Goal: Navigation & Orientation: Go to known website

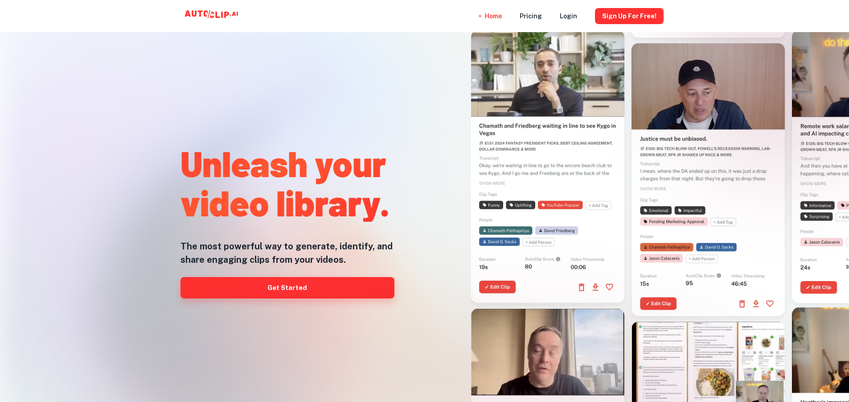
click at [288, 289] on link "Get Started" at bounding box center [288, 287] width 214 height 21
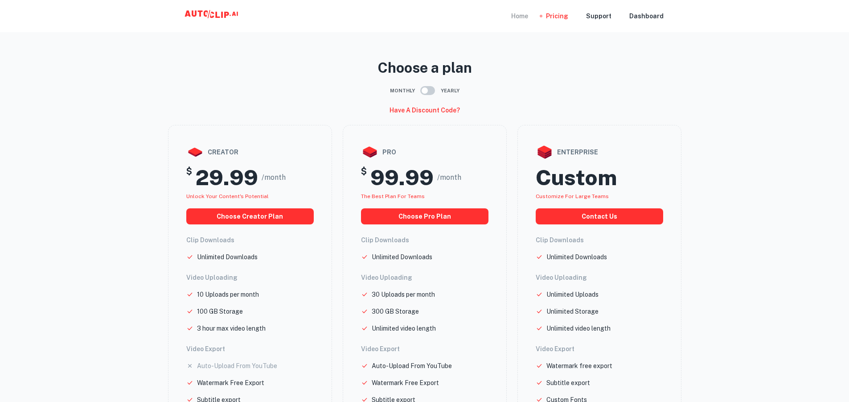
click at [526, 16] on div "Home" at bounding box center [519, 16] width 17 height 32
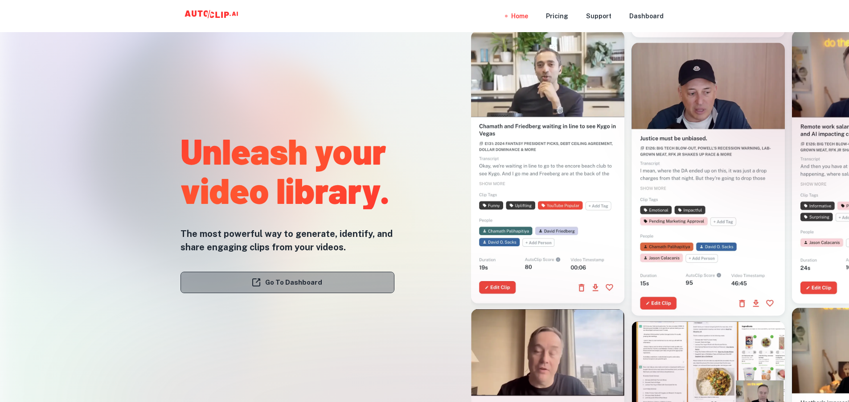
click at [281, 278] on link "Go To Dashboard" at bounding box center [288, 282] width 214 height 21
